Goal: Task Accomplishment & Management: Manage account settings

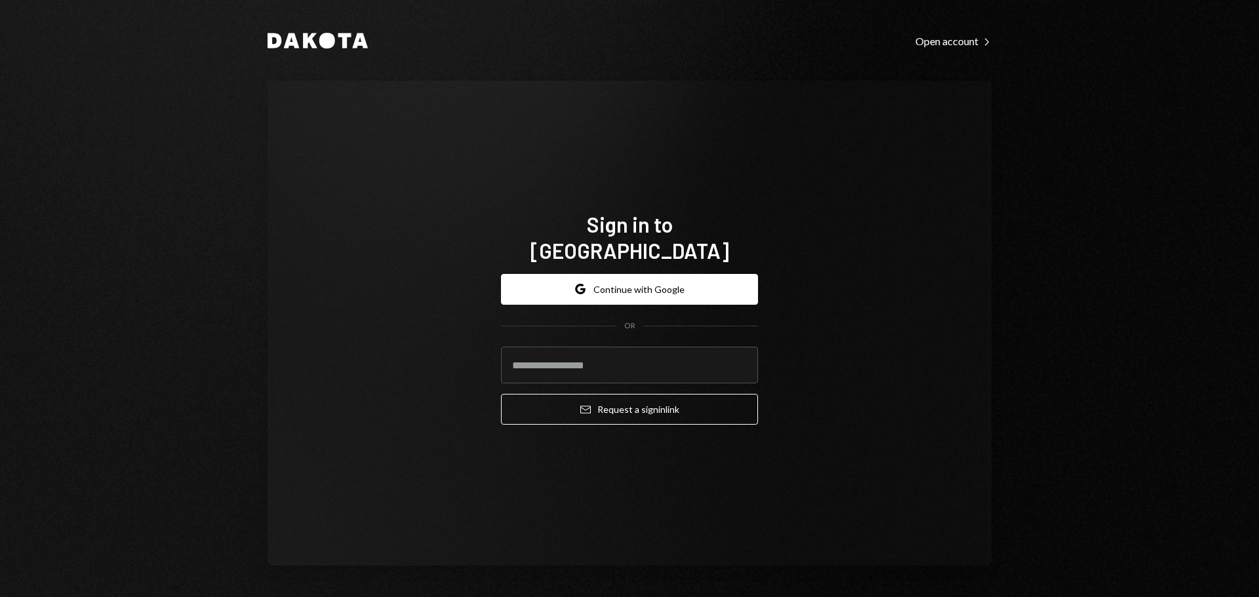
type input "**********"
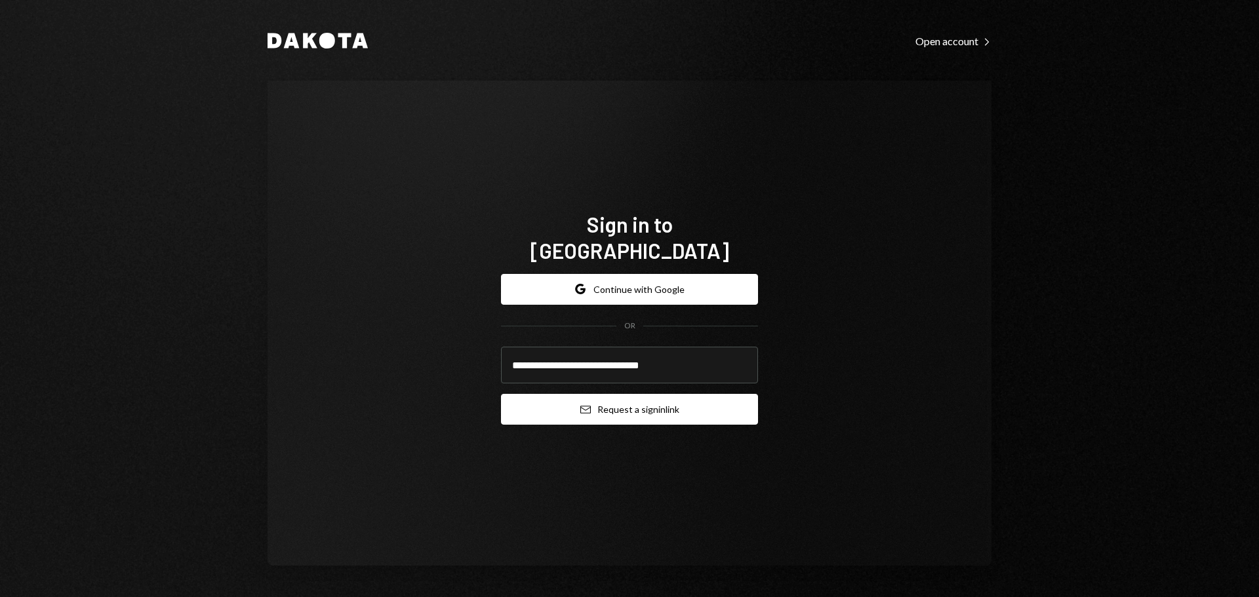
click at [566, 398] on button "Email Request a sign in link" at bounding box center [629, 409] width 257 height 31
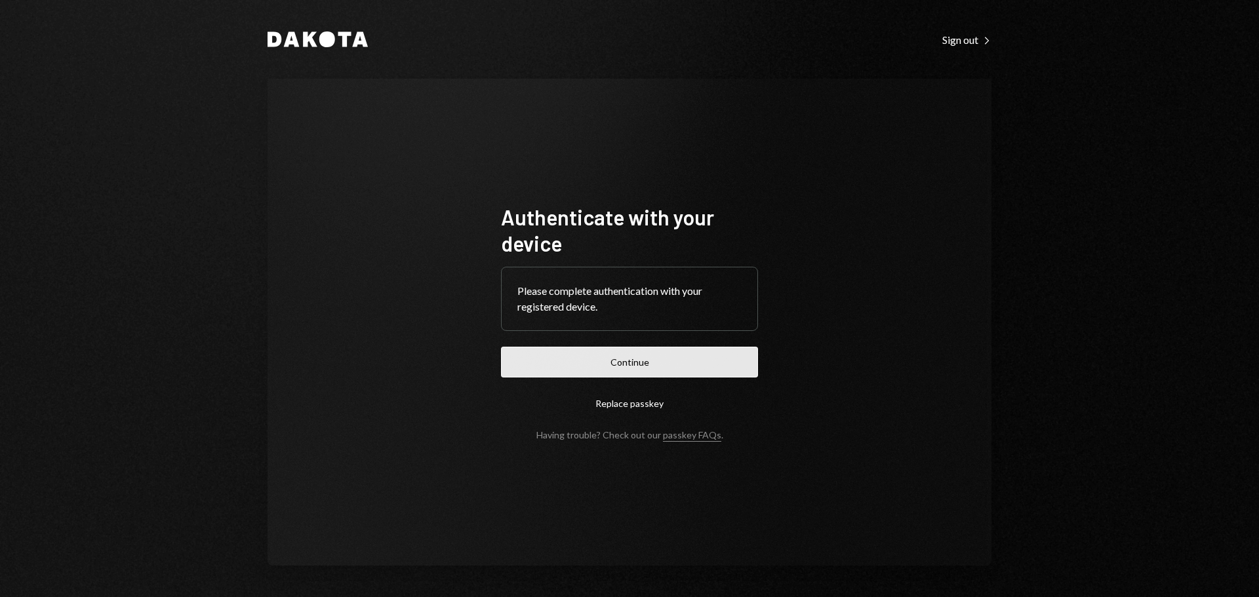
click at [617, 363] on button "Continue" at bounding box center [629, 362] width 257 height 31
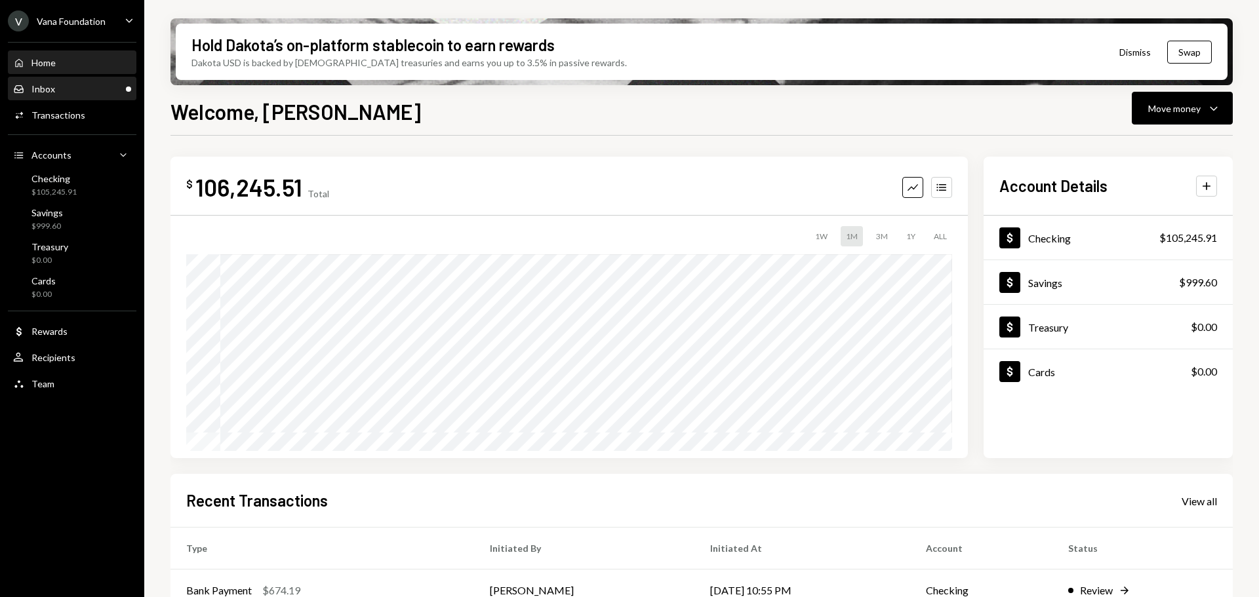
click at [71, 90] on div "Inbox Inbox" at bounding box center [72, 89] width 118 height 12
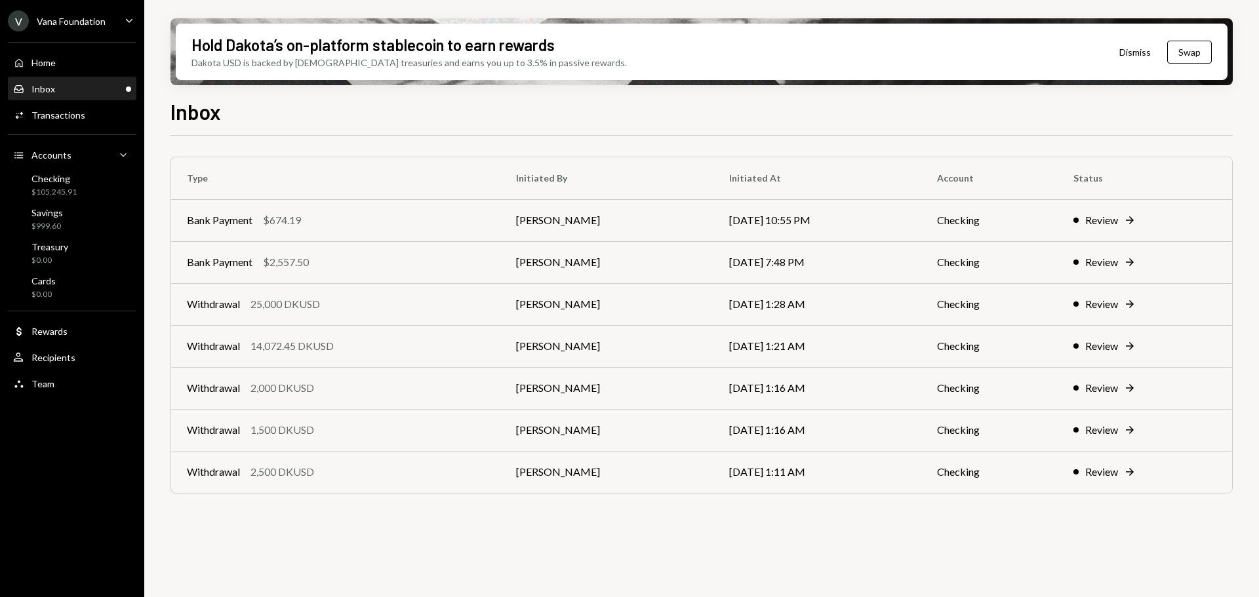
drag, startPoint x: 54, startPoint y: 24, endPoint x: 59, endPoint y: 31, distance: 9.1
click at [54, 24] on div "Vana Foundation" at bounding box center [71, 21] width 69 height 11
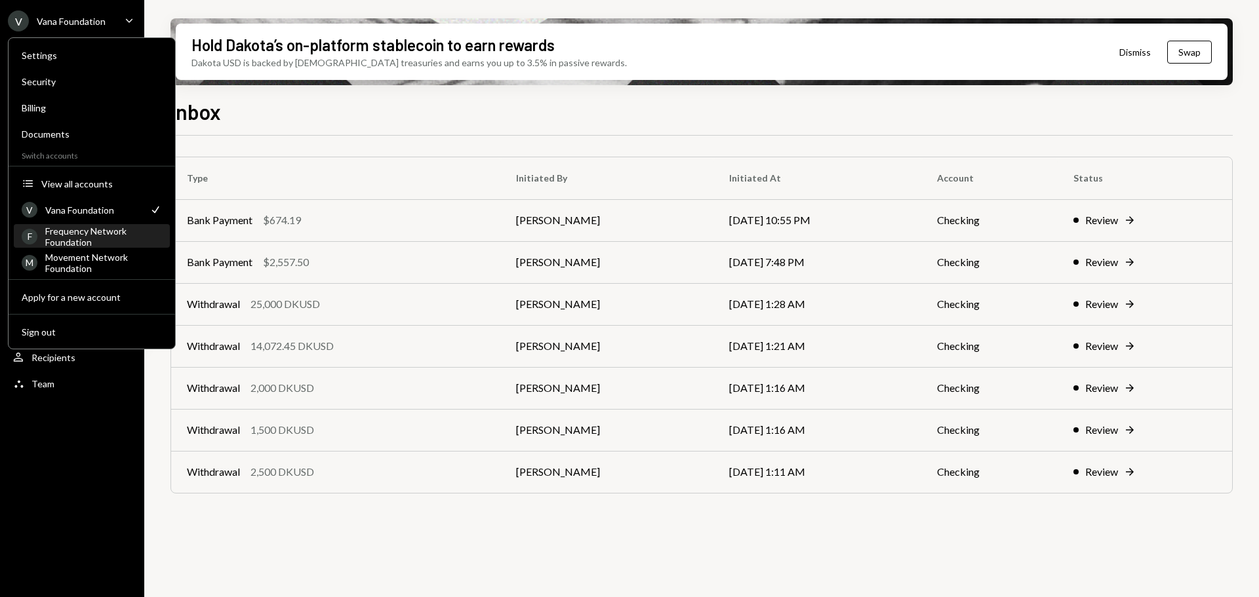
click at [88, 235] on div "Frequency Network Foundation" at bounding box center [103, 237] width 117 height 22
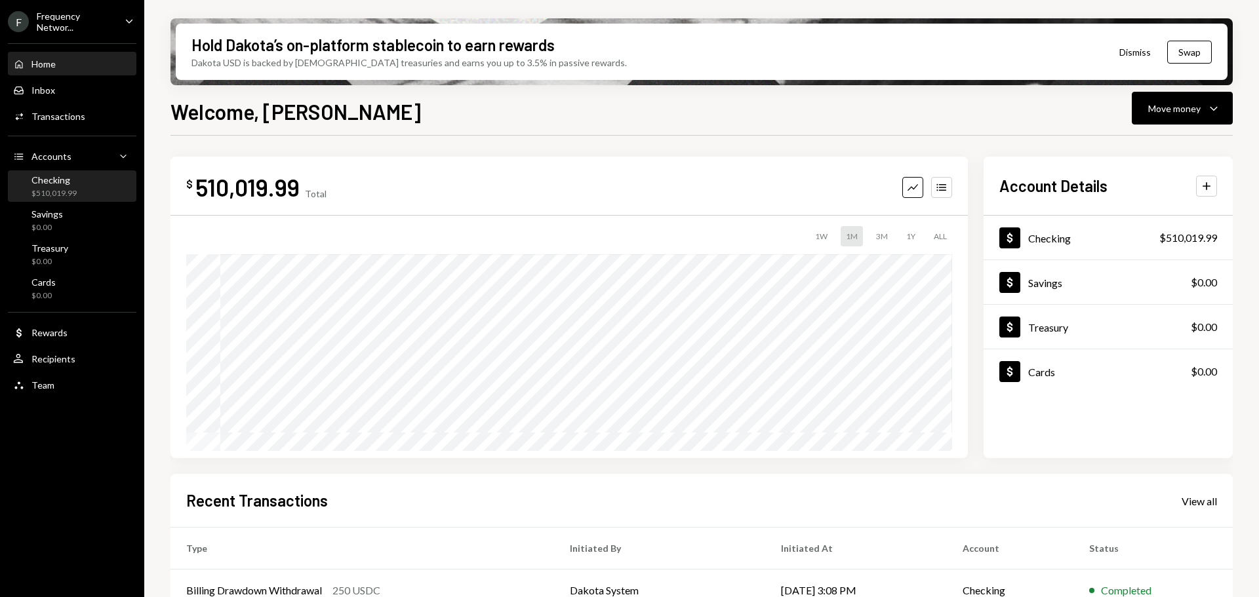
click at [68, 188] on div "$510,019.99" at bounding box center [53, 193] width 45 height 11
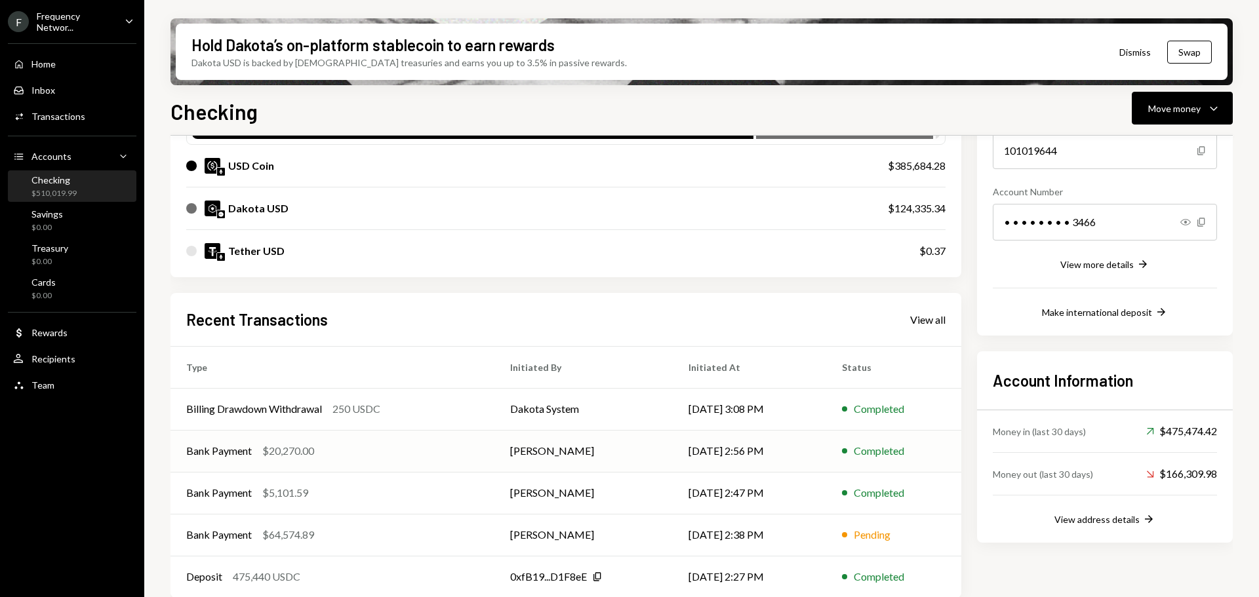
scroll to position [170, 0]
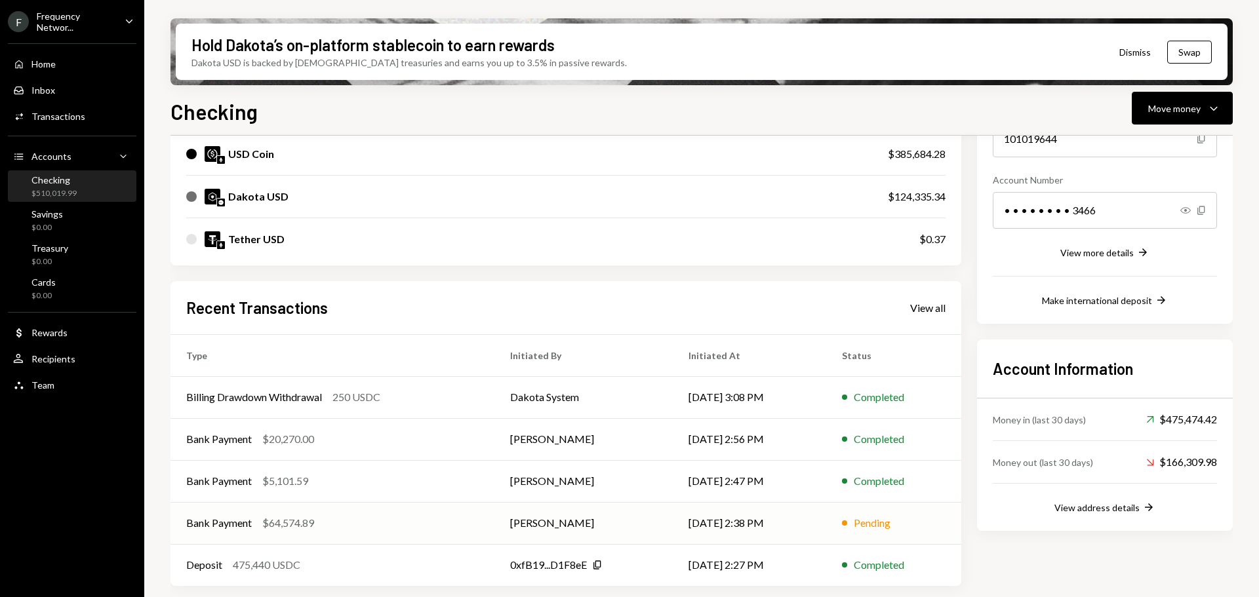
click at [354, 522] on div "Bank Payment $64,574.89" at bounding box center [332, 523] width 292 height 16
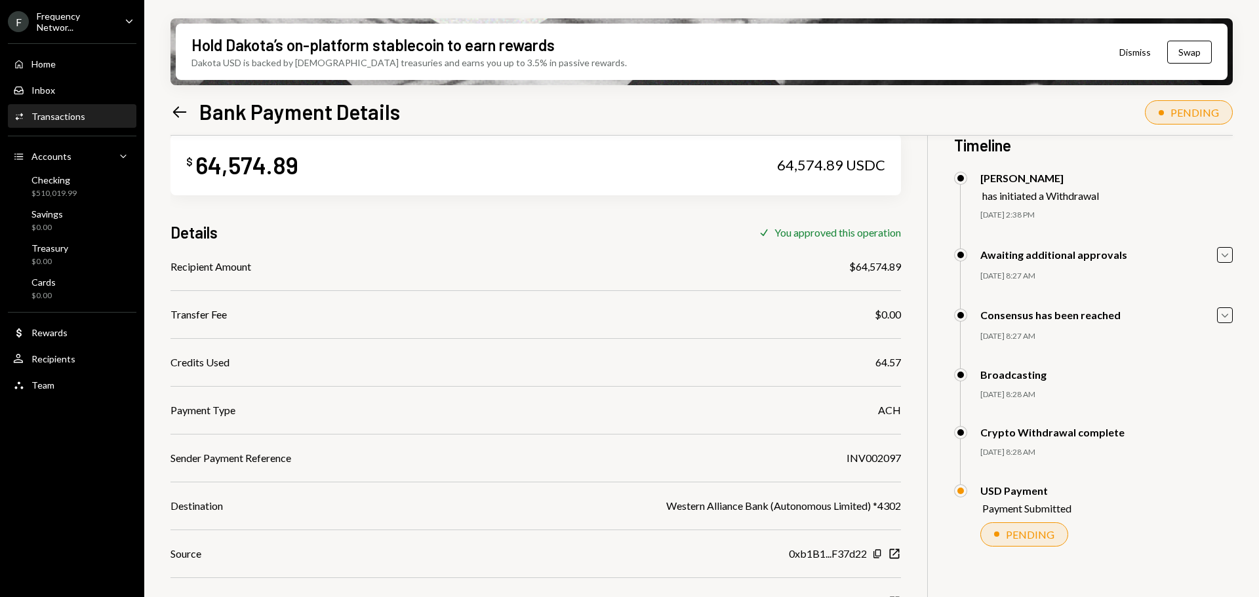
scroll to position [105, 0]
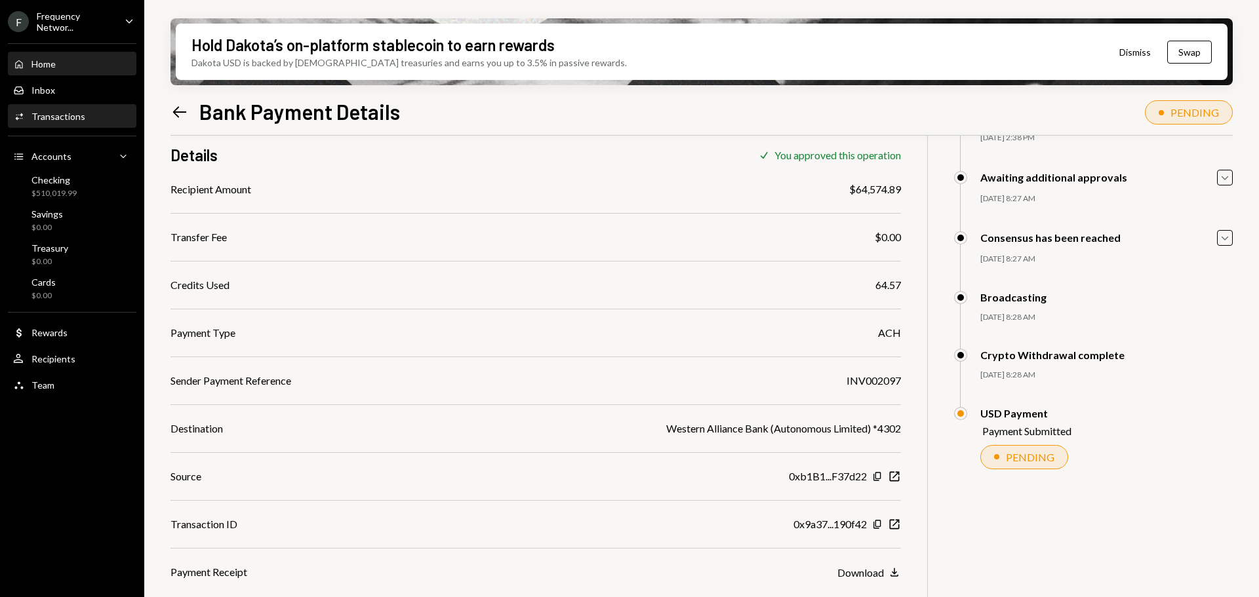
click at [43, 66] on div "Home" at bounding box center [43, 63] width 24 height 11
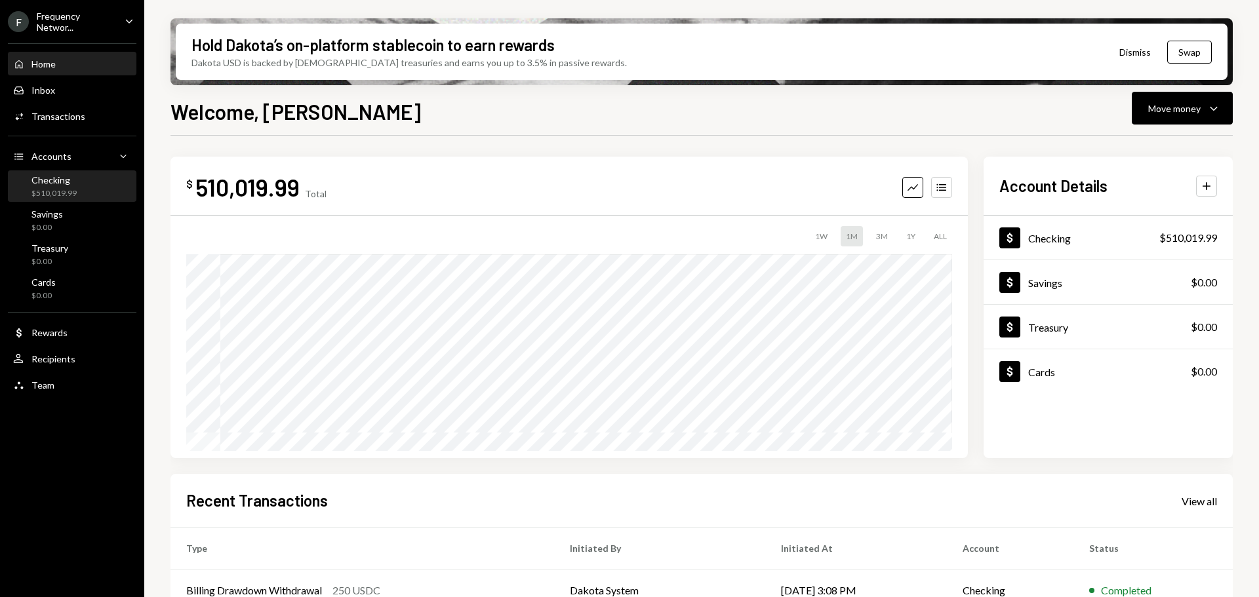
drag, startPoint x: 50, startPoint y: 187, endPoint x: 75, endPoint y: 197, distance: 27.0
click at [50, 187] on div "Checking $510,019.99" at bounding box center [53, 186] width 45 height 25
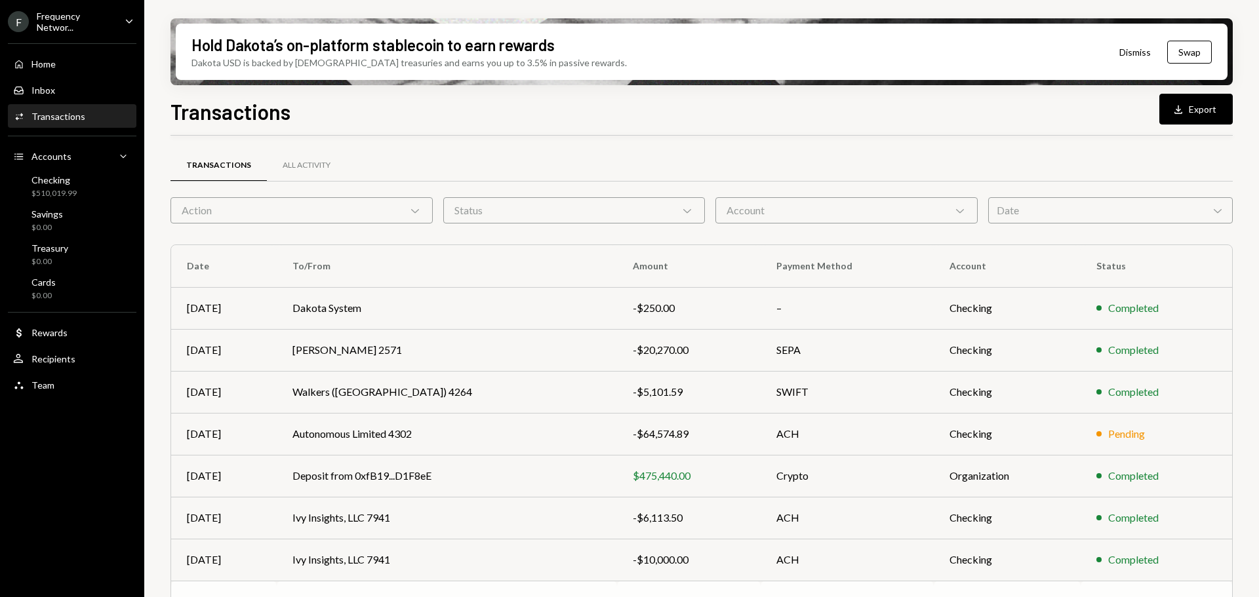
scroll to position [149, 0]
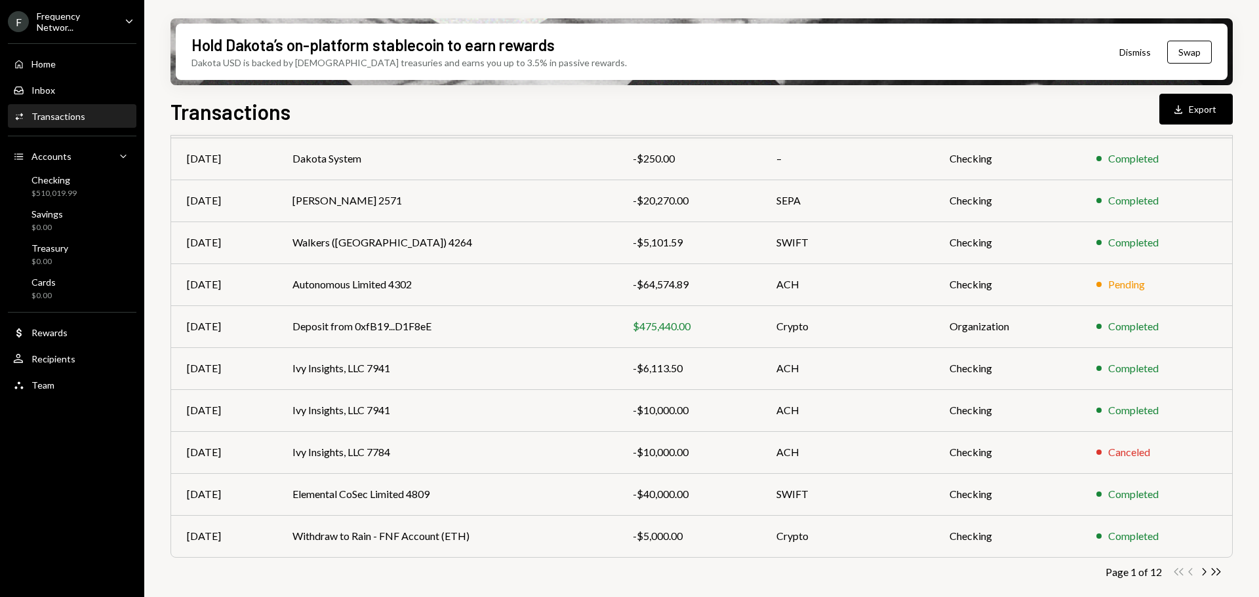
click at [539, 487] on td "Elemental CoSec Limited 4809" at bounding box center [447, 494] width 340 height 42
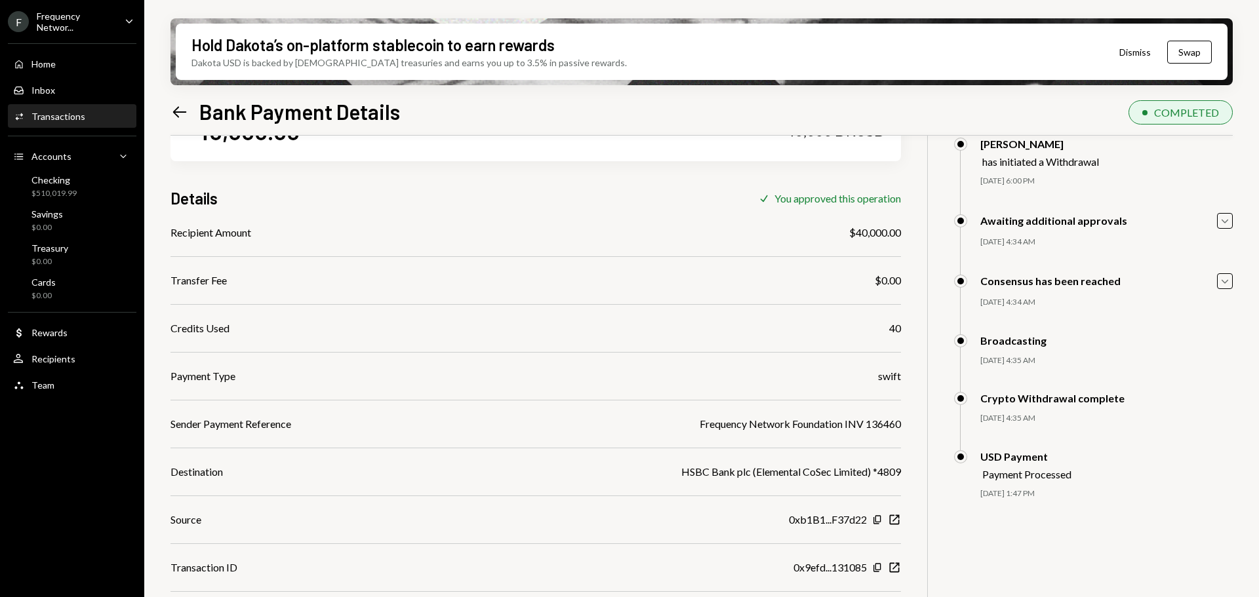
scroll to position [105, 0]
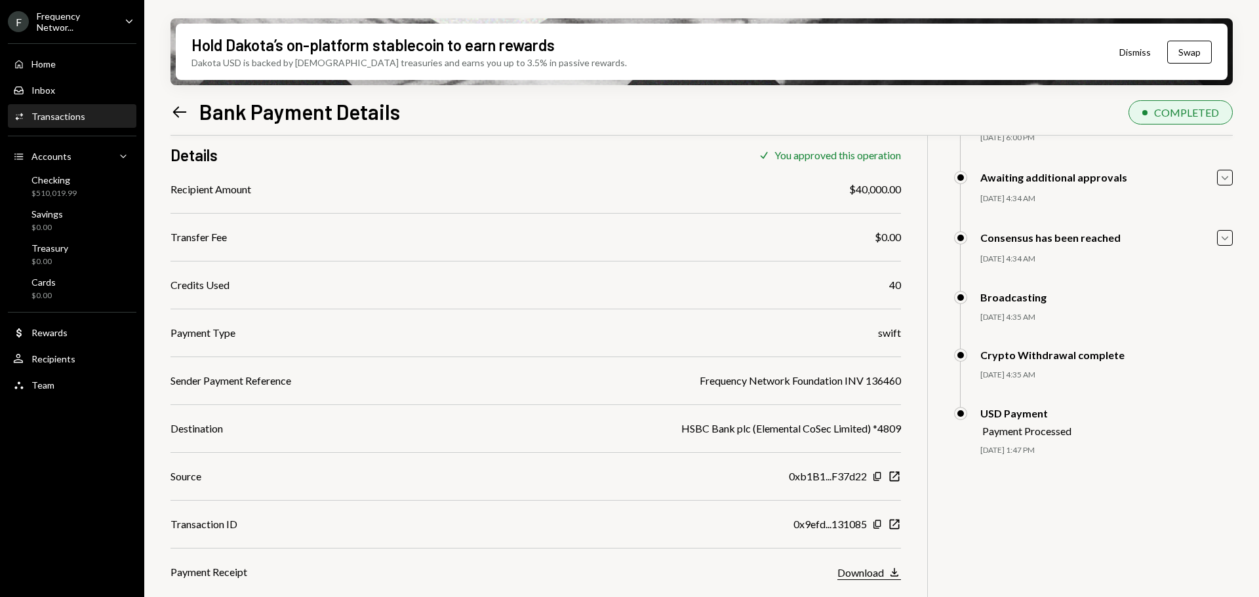
click at [868, 572] on div "Download" at bounding box center [860, 572] width 47 height 12
click at [57, 24] on div "Frequency Networ..." at bounding box center [75, 21] width 77 height 22
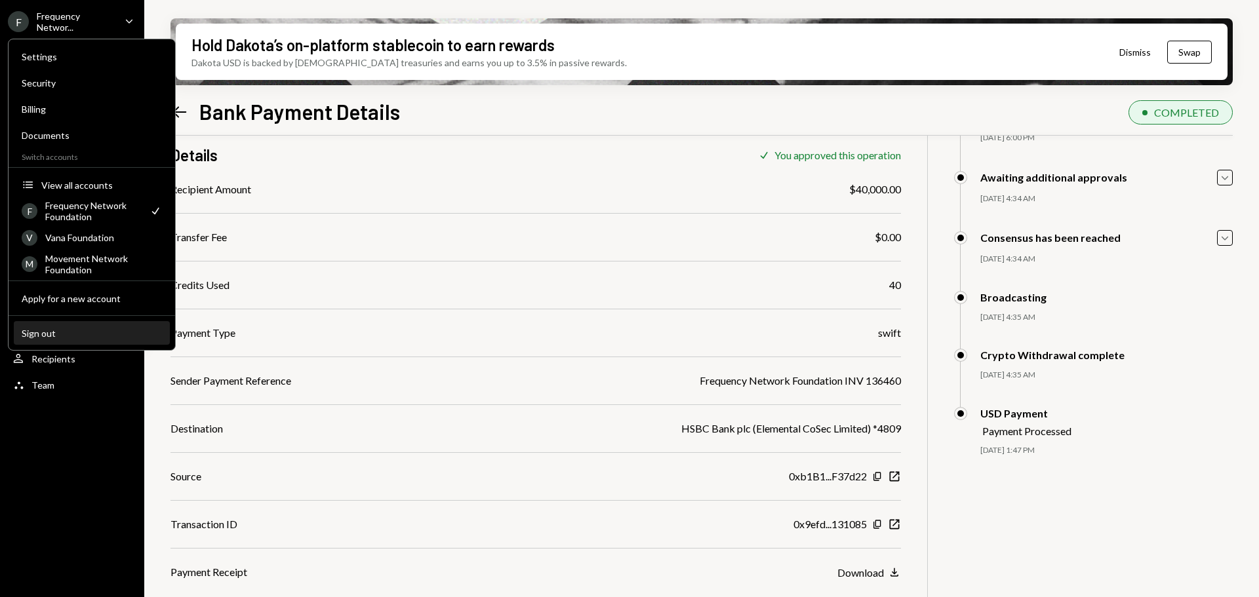
click at [64, 337] on div "Sign out" at bounding box center [92, 333] width 140 height 11
